Goal: Task Accomplishment & Management: Complete application form

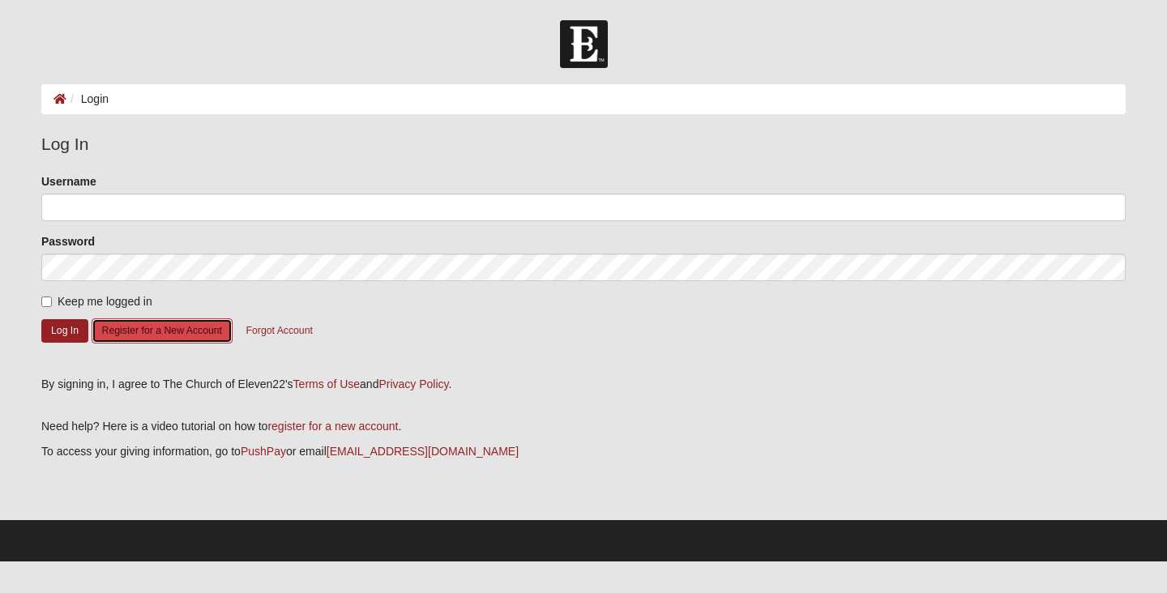
click at [153, 326] on button "Register for a New Account" at bounding box center [162, 330] width 141 height 25
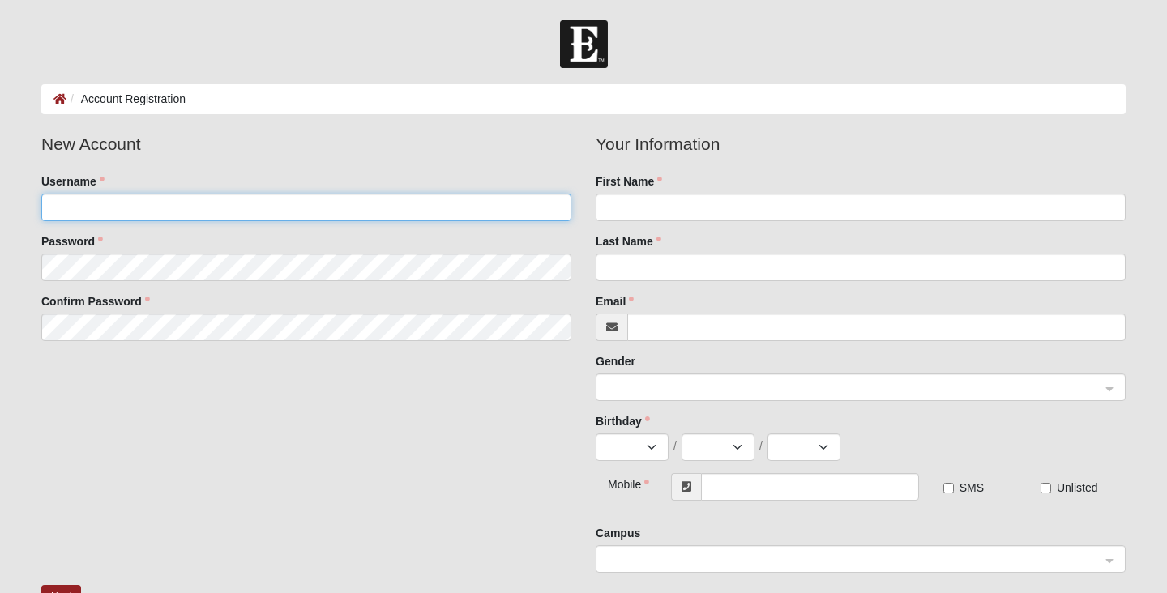
click at [217, 216] on input "Username" at bounding box center [306, 208] width 530 height 28
type input "ETC1028"
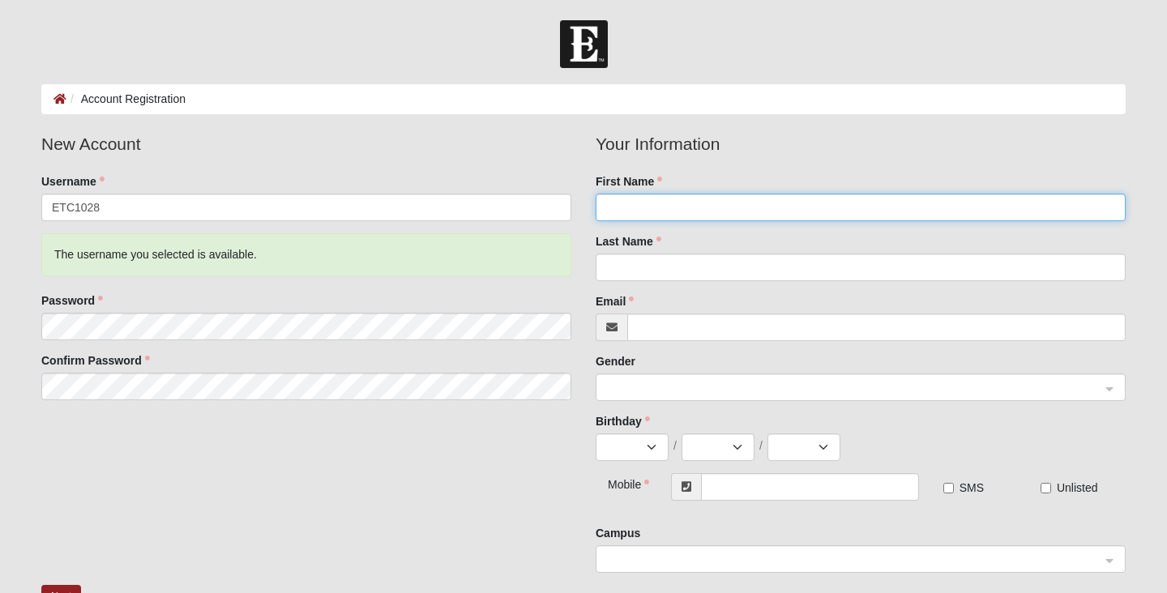
click at [647, 209] on input "First Name" at bounding box center [860, 208] width 530 height 28
type input "[PERSON_NAME]"
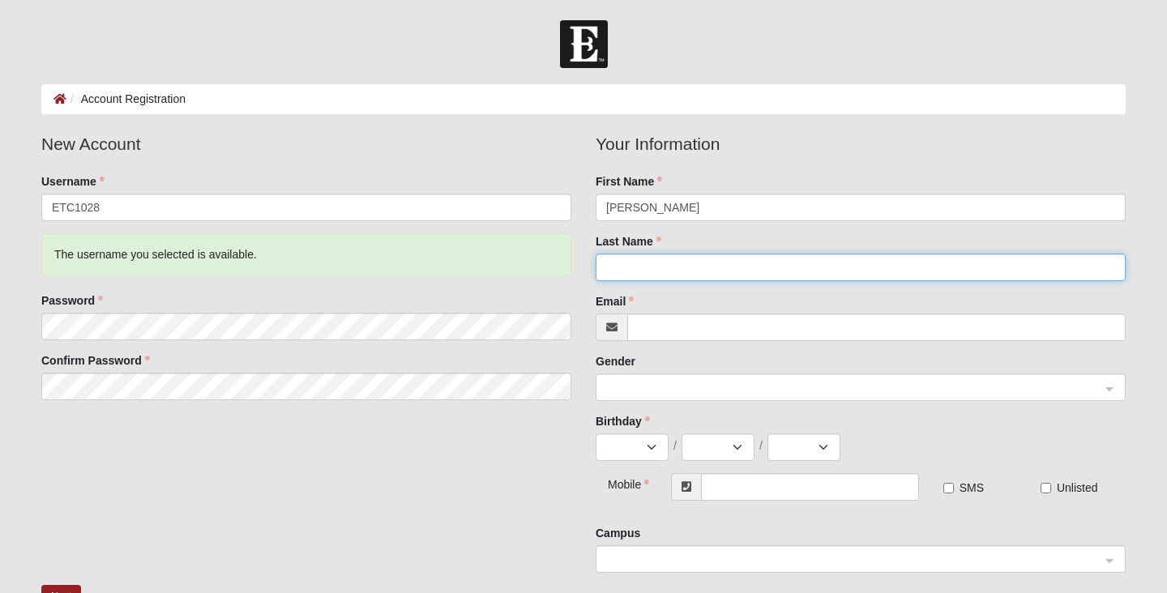
type input "[PERSON_NAME]"
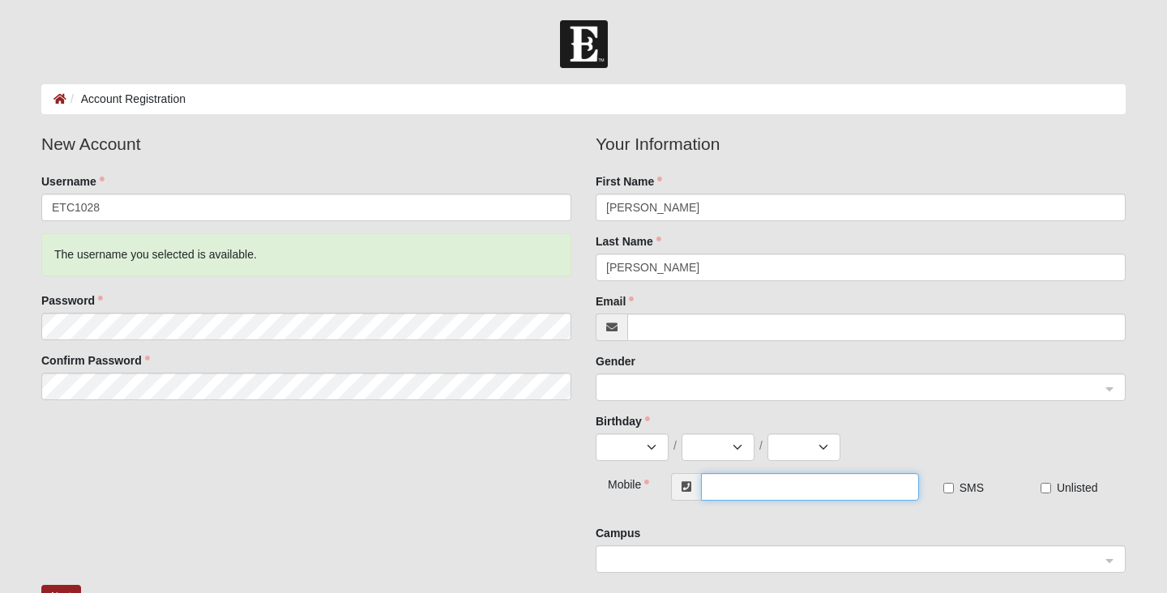
type input "[PHONE_NUMBER]"
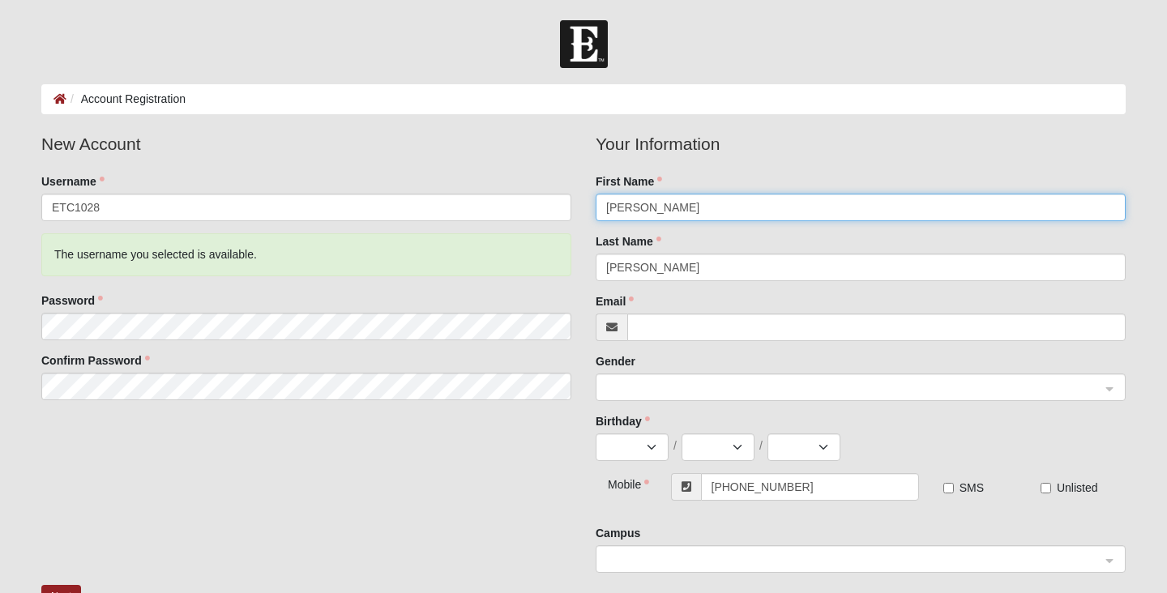
type input "[PERSON_NAME]"
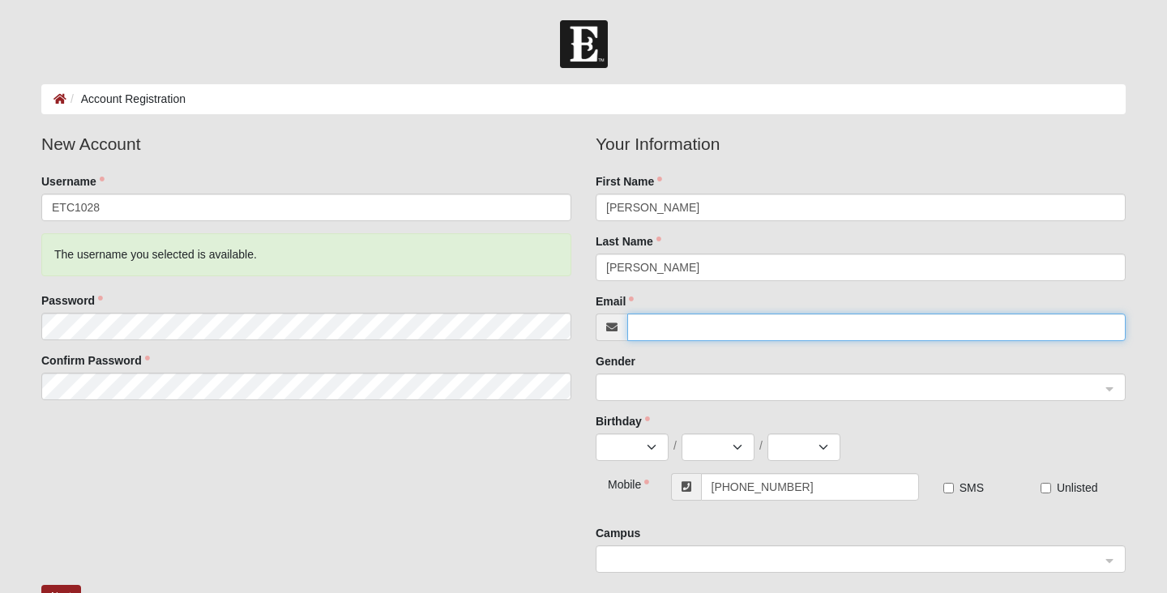
click at [680, 326] on input "Email" at bounding box center [876, 328] width 498 height 28
click at [680, 381] on span at bounding box center [853, 388] width 494 height 18
type input "[EMAIL_ADDRESS][DOMAIN_NAME]"
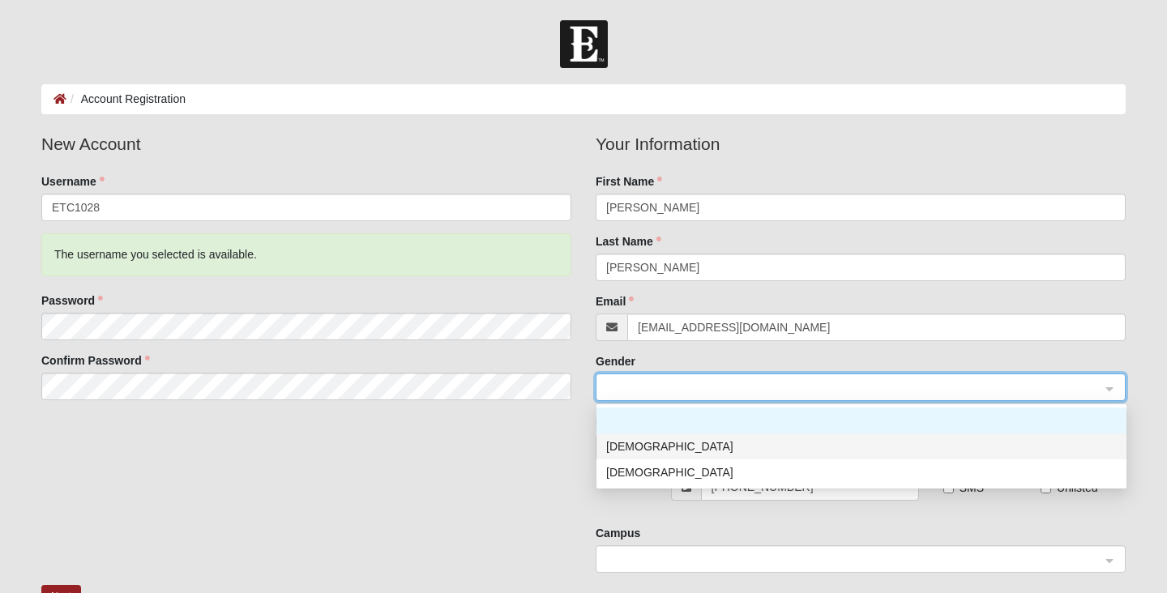
click at [654, 449] on div "[DEMOGRAPHIC_DATA]" at bounding box center [861, 446] width 510 height 18
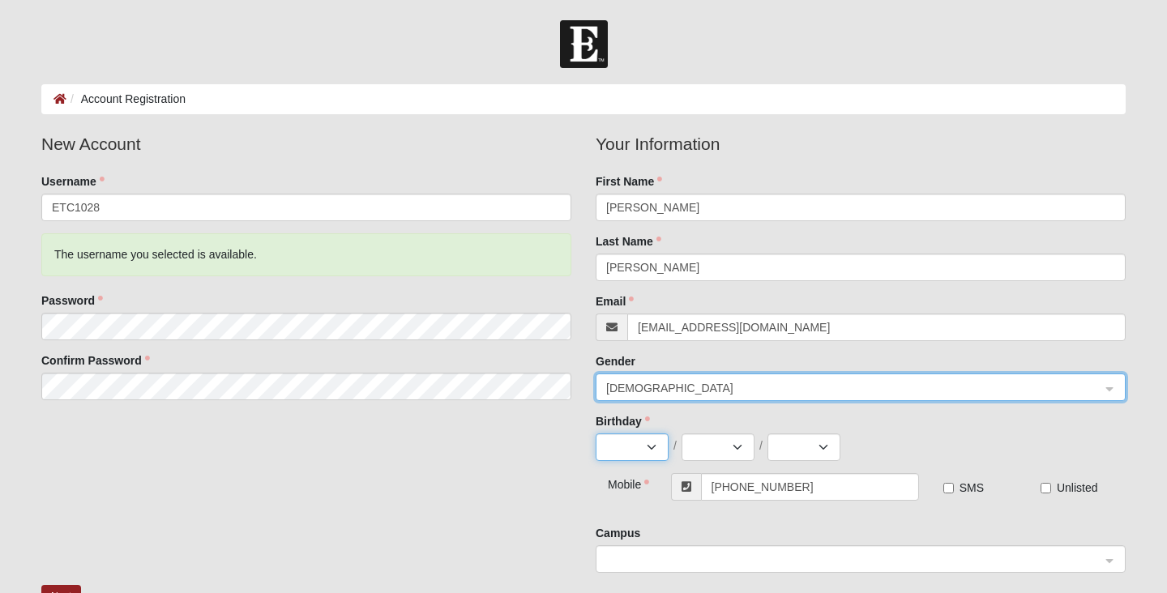
click at [650, 449] on select "Jan Feb Mar Apr May Jun [DATE] Aug Sep Oct Nov Dec" at bounding box center [631, 447] width 73 height 28
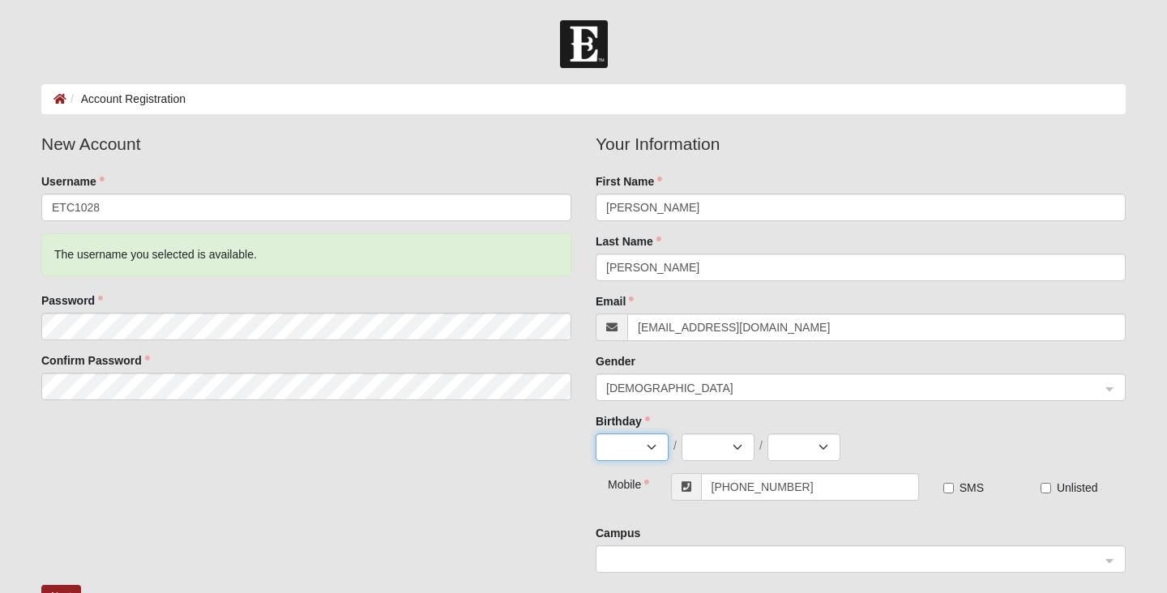
select select "5"
click at [595, 433] on select "Jan Feb Mar Apr May Jun [DATE] Aug Sep Oct Nov Dec" at bounding box center [631, 447] width 73 height 28
click at [727, 449] on select "1 2 3 4 5 6 7 8 9 10 11 12 13 14 15 16 17 18 19 20 21 22 23 24 25 26 27 28 29 3…" at bounding box center [717, 447] width 73 height 28
select select "8"
click at [681, 433] on select "1 2 3 4 5 6 7 8 9 10 11 12 13 14 15 16 17 18 19 20 21 22 23 24 25 26 27 28 29 3…" at bounding box center [717, 447] width 73 height 28
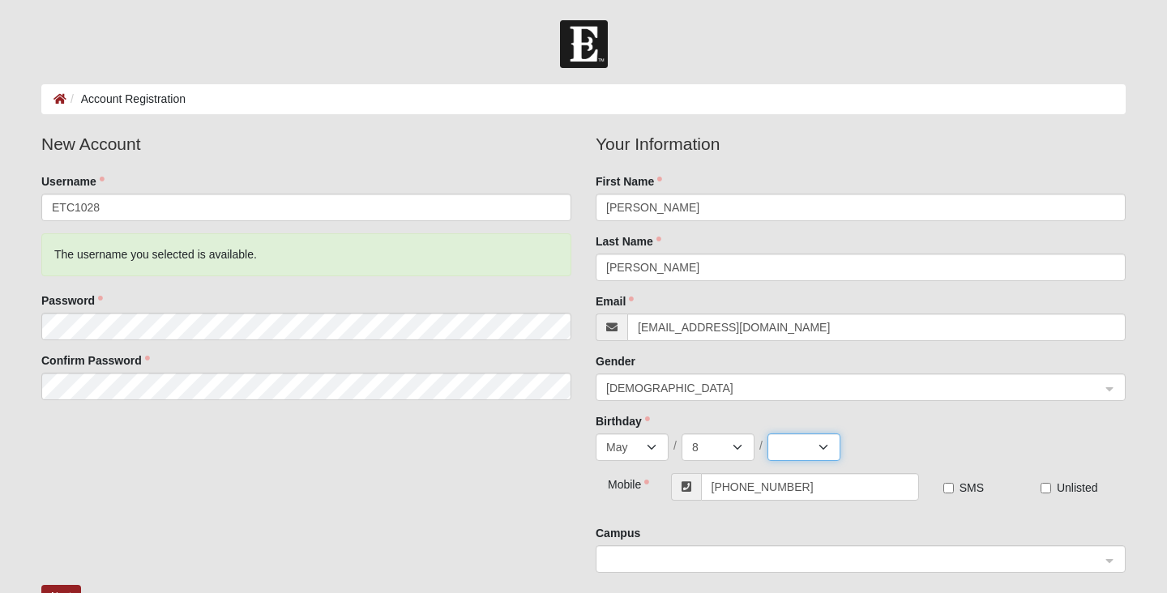
click at [821, 447] on select "2025 2024 2023 2022 2021 2020 2019 2018 2017 2016 2015 2014 2013 2012 2011 2010…" at bounding box center [803, 447] width 73 height 28
select select "2003"
click at [767, 433] on select "2025 2024 2023 2022 2021 2020 2019 2018 2017 2016 2015 2014 2013 2012 2011 2010…" at bounding box center [803, 447] width 73 height 28
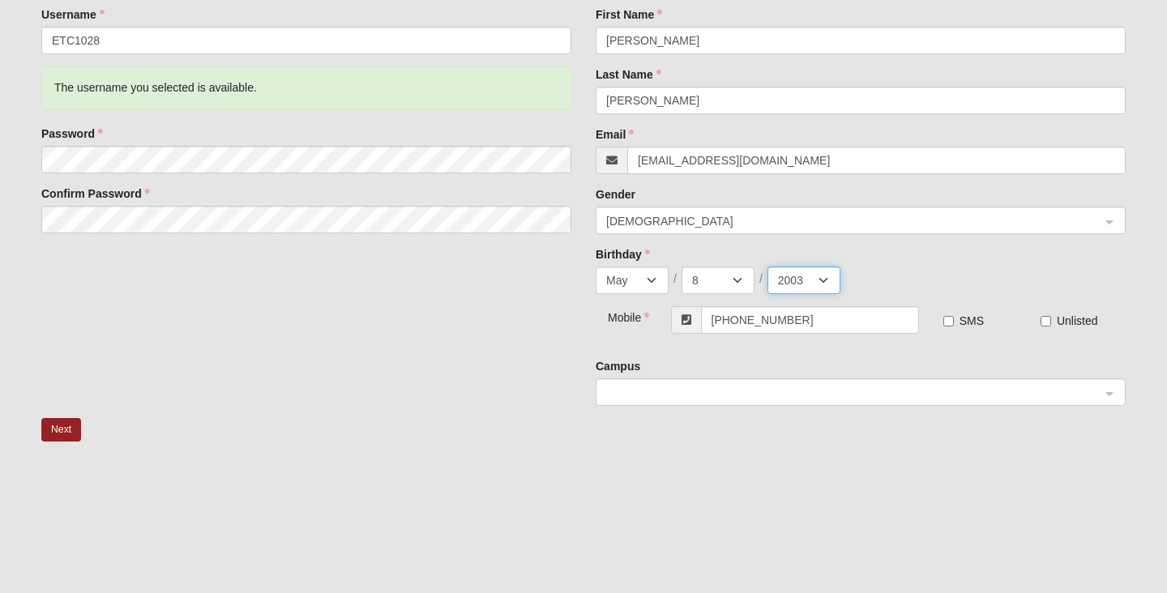
scroll to position [168, 0]
click at [877, 388] on span at bounding box center [853, 392] width 494 height 18
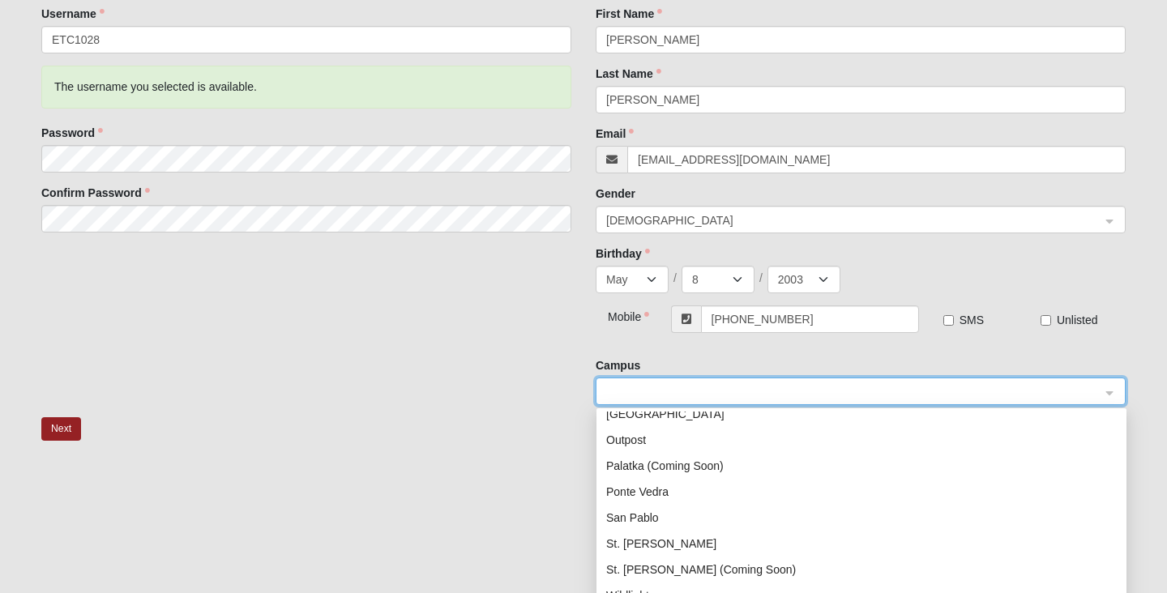
scroll to position [203, 0]
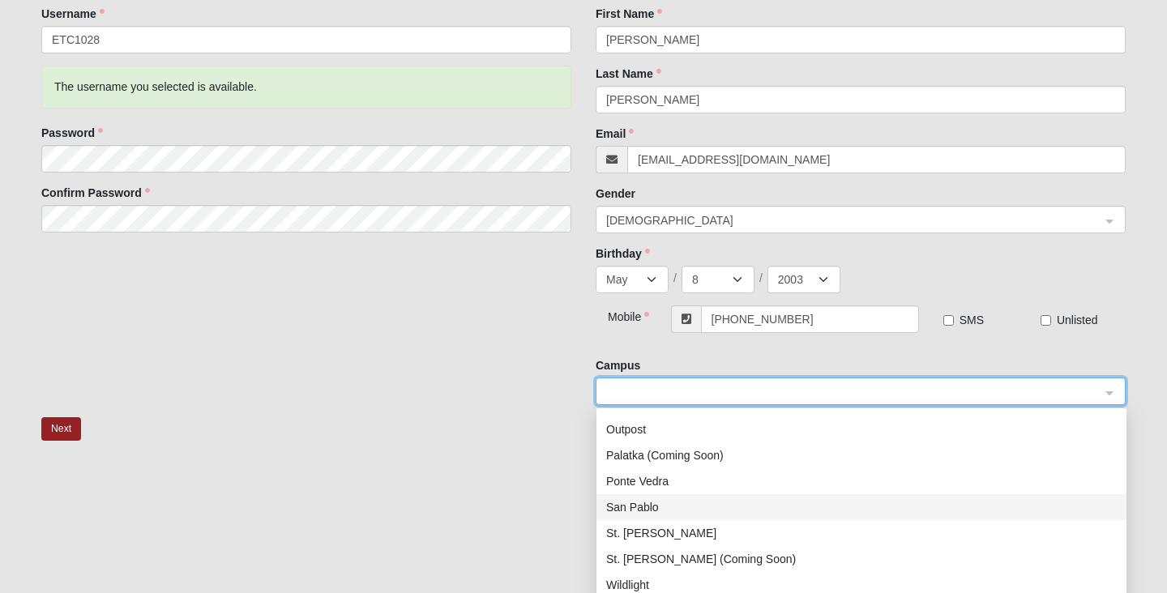
click at [650, 509] on div "San Pablo" at bounding box center [861, 507] width 510 height 18
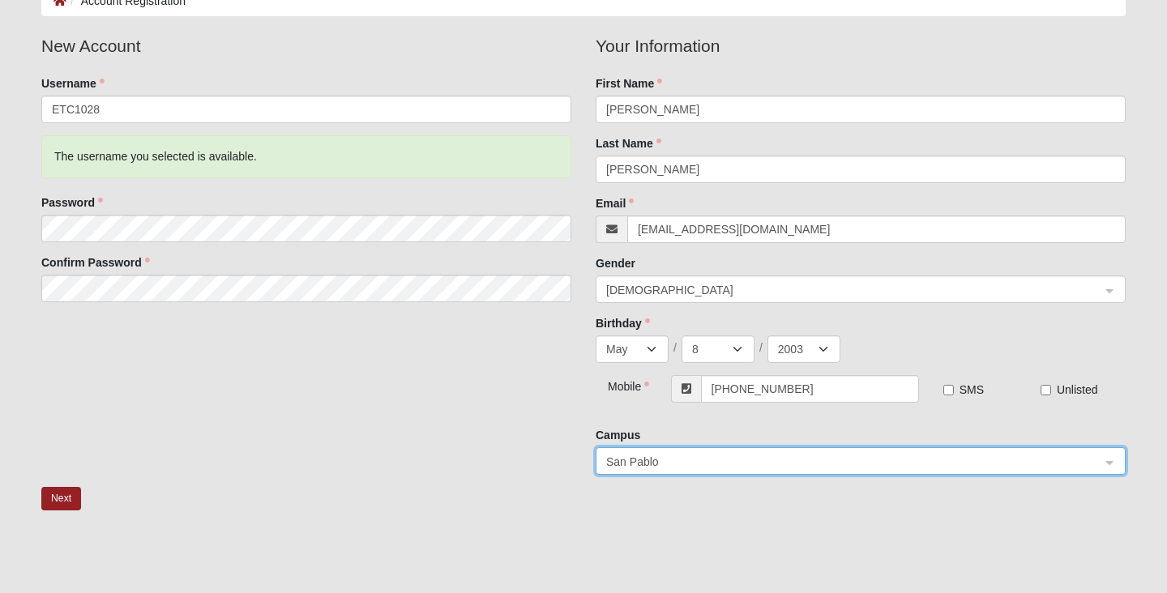
scroll to position [100, 0]
click at [54, 497] on button "Next" at bounding box center [61, 496] width 40 height 23
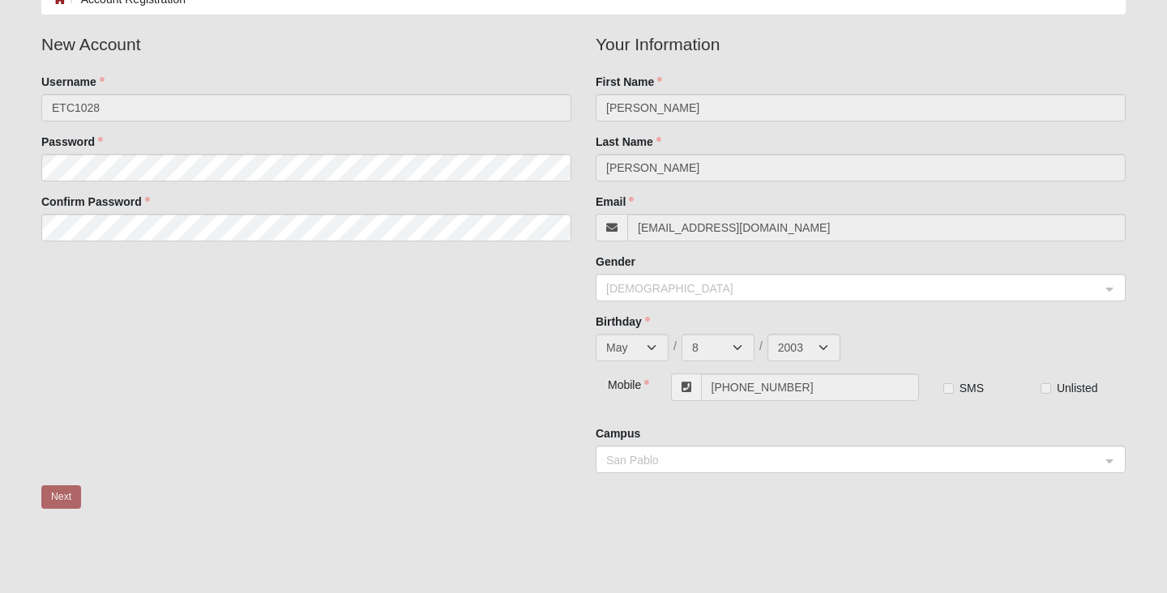
scroll to position [0, 0]
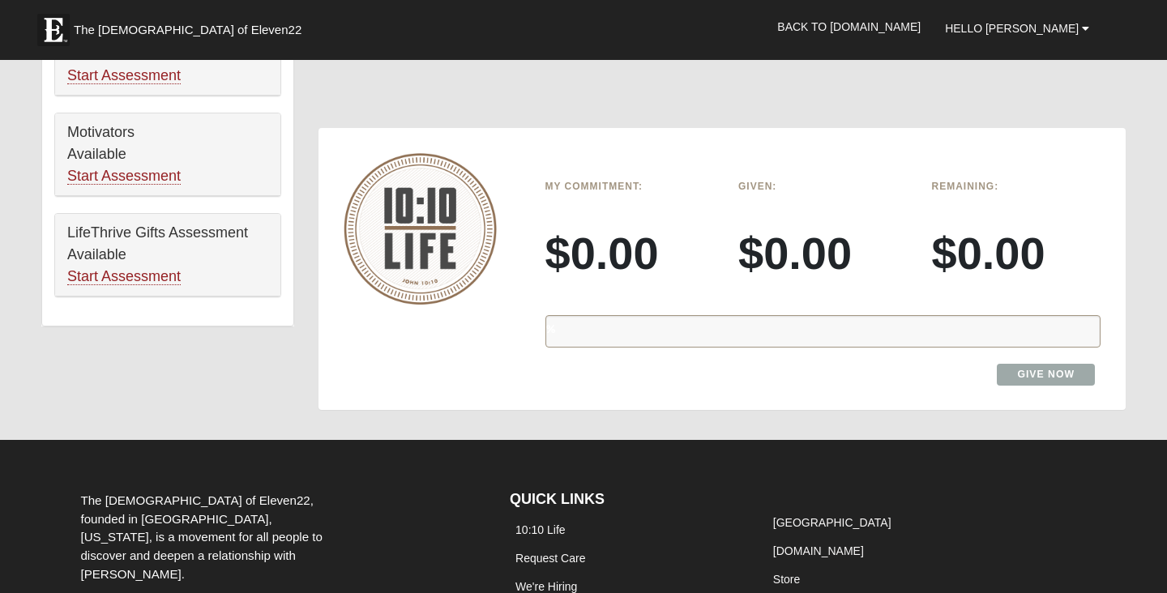
scroll to position [980, 0]
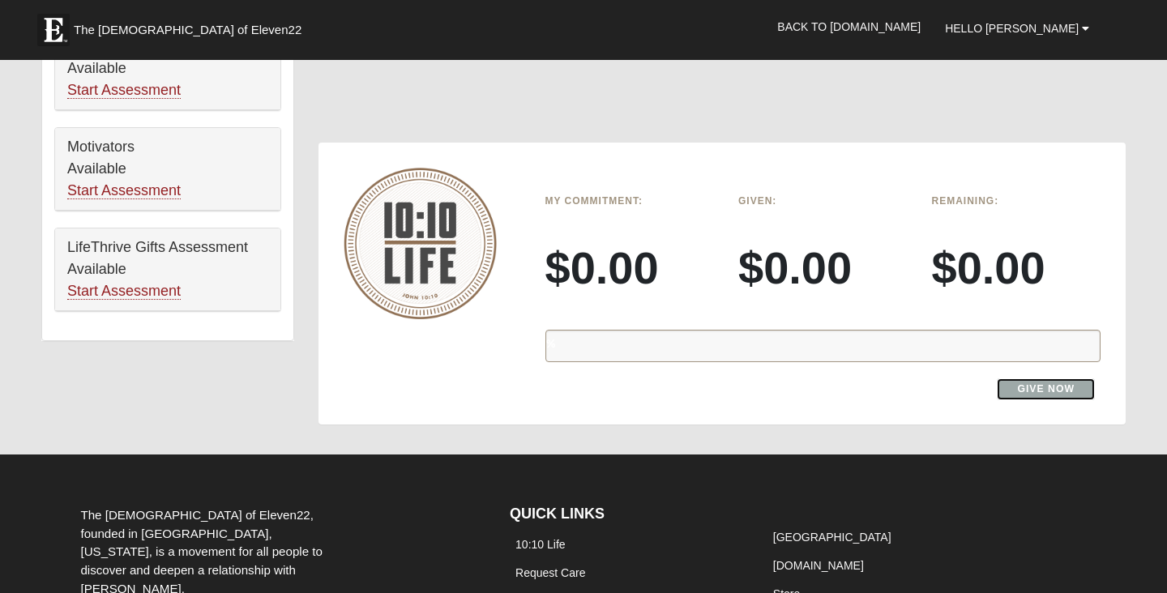
click at [1046, 392] on link "Give Now" at bounding box center [1045, 389] width 98 height 22
